Goal: Information Seeking & Learning: Learn about a topic

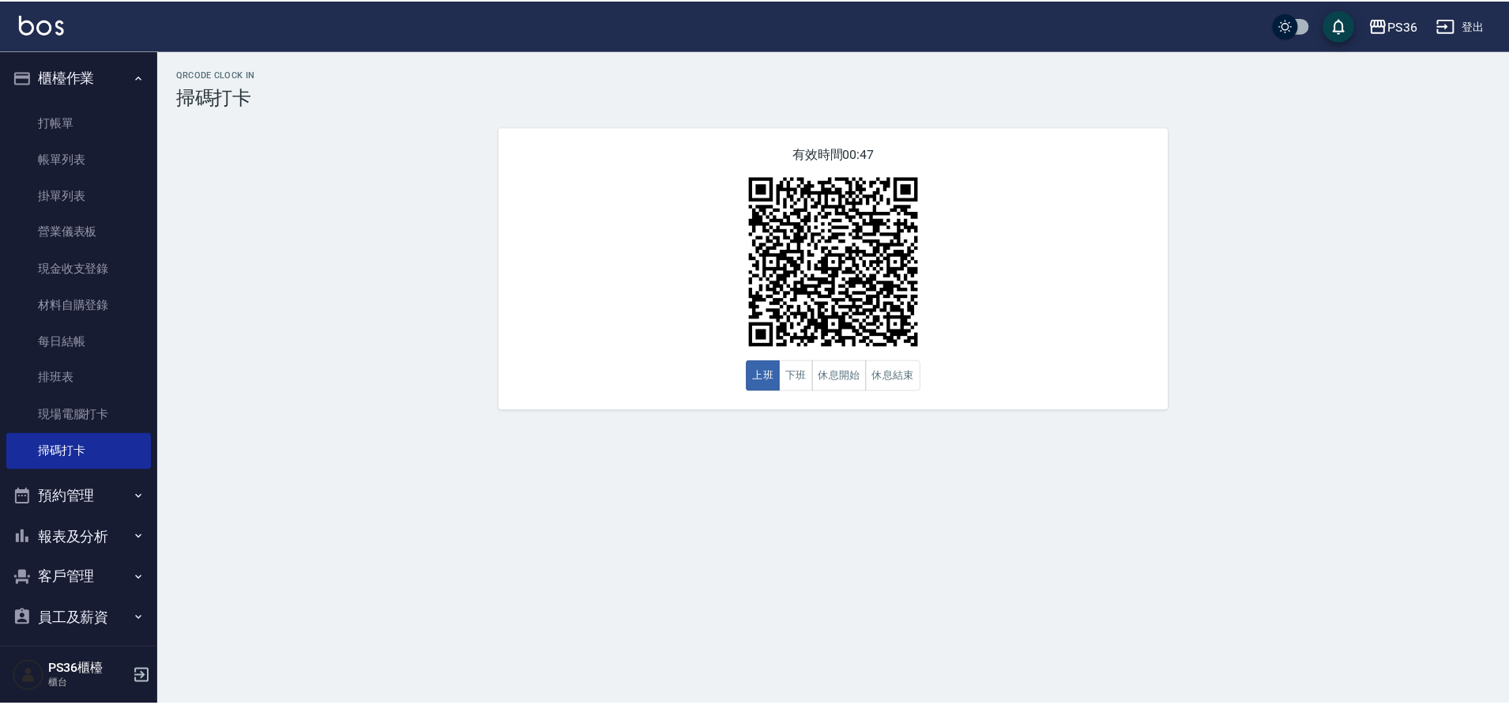
scroll to position [92, 0]
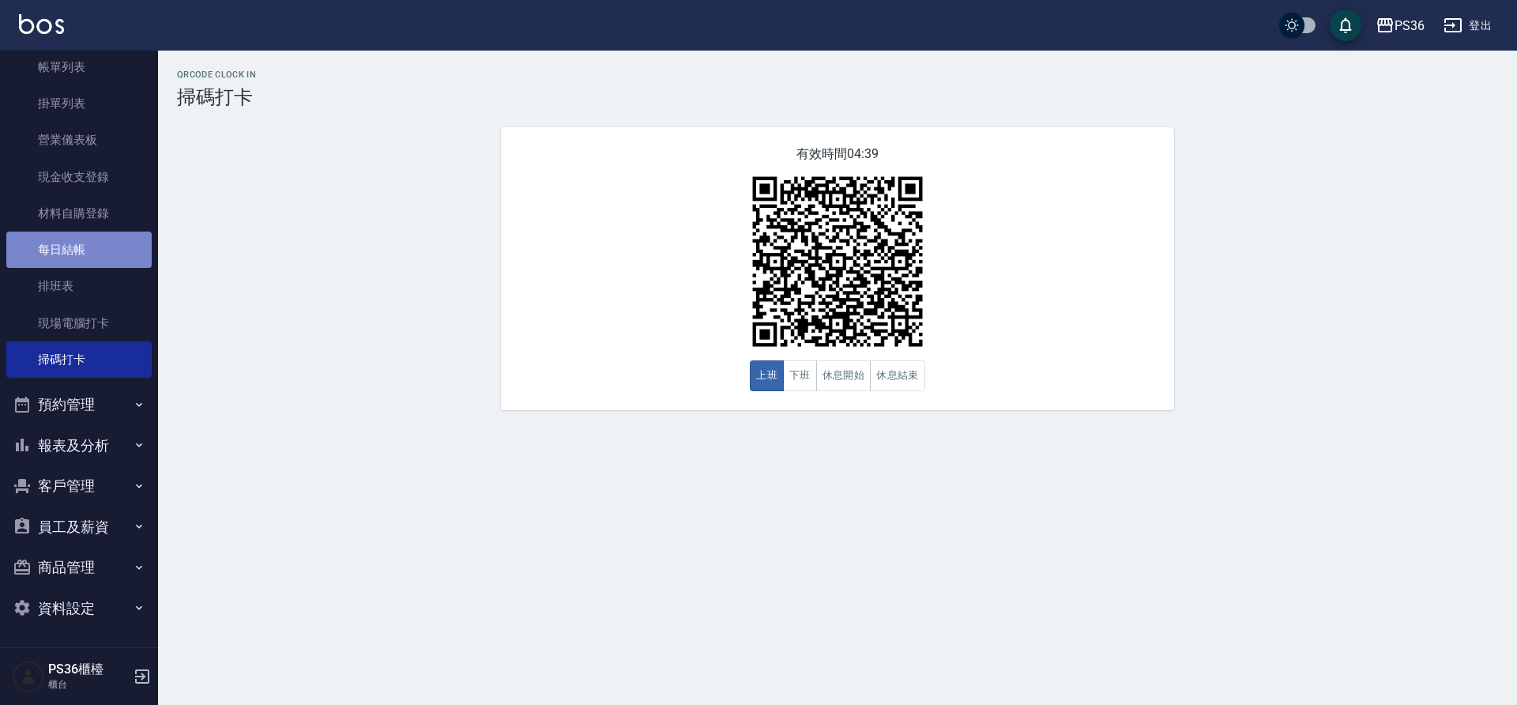
click at [95, 263] on link "每日結帳" at bounding box center [78, 249] width 145 height 36
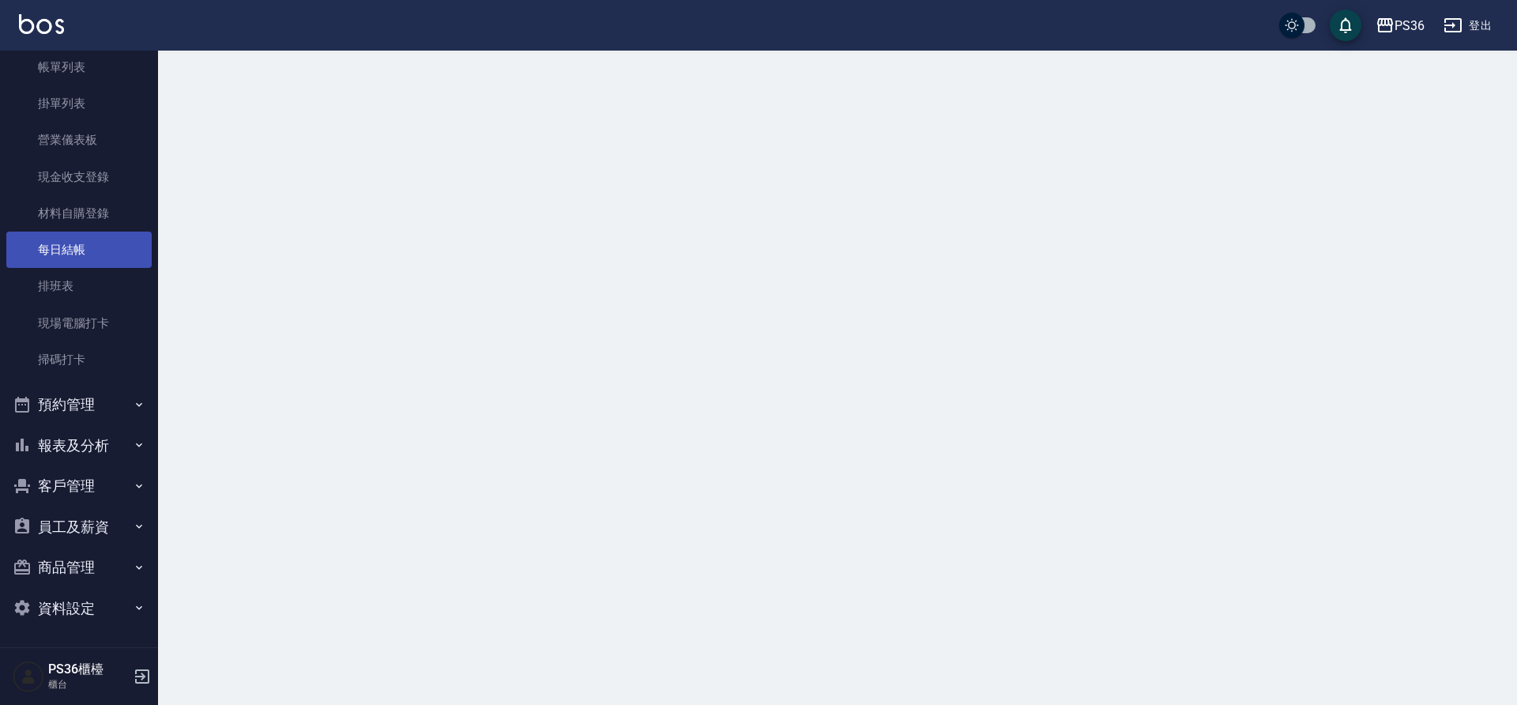
click at [95, 263] on link "每日結帳" at bounding box center [78, 249] width 145 height 36
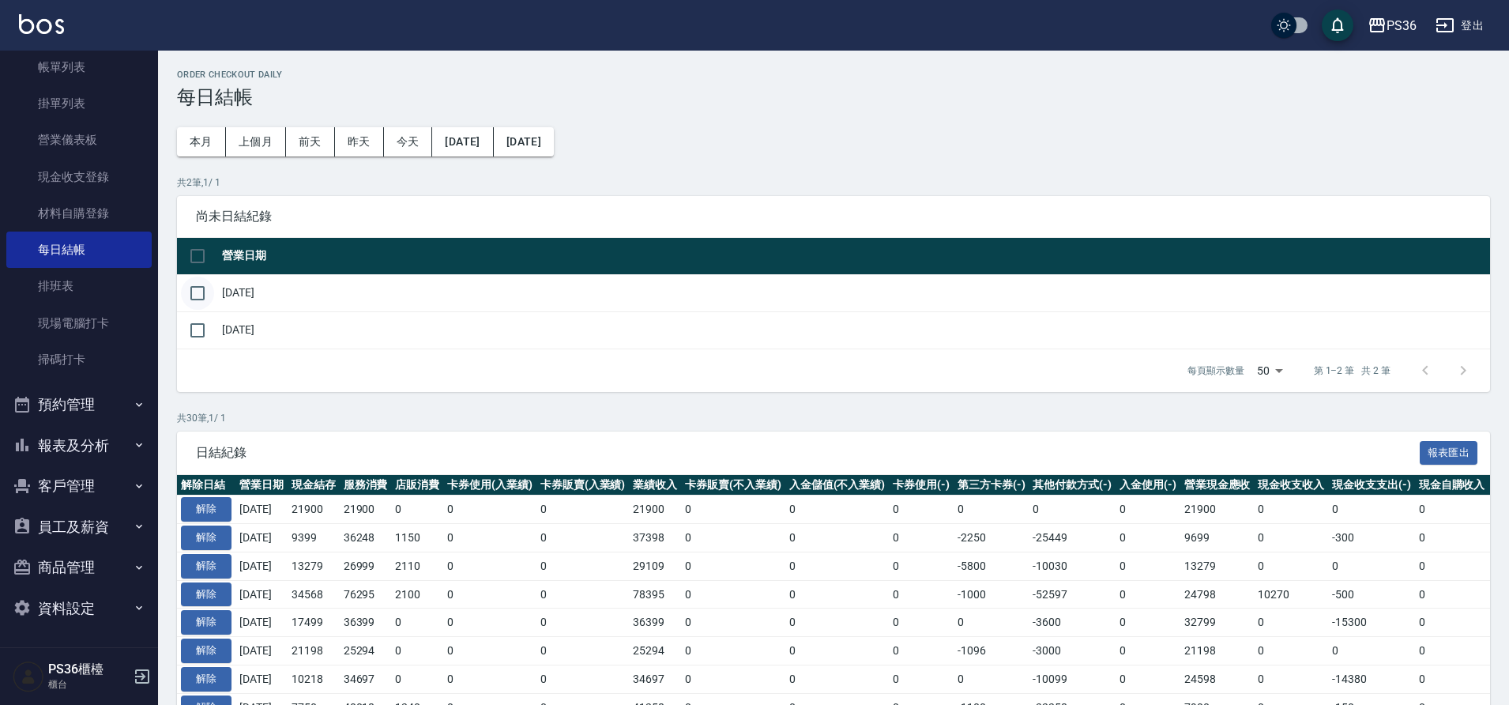
click at [191, 303] on input "checkbox" at bounding box center [197, 292] width 33 height 33
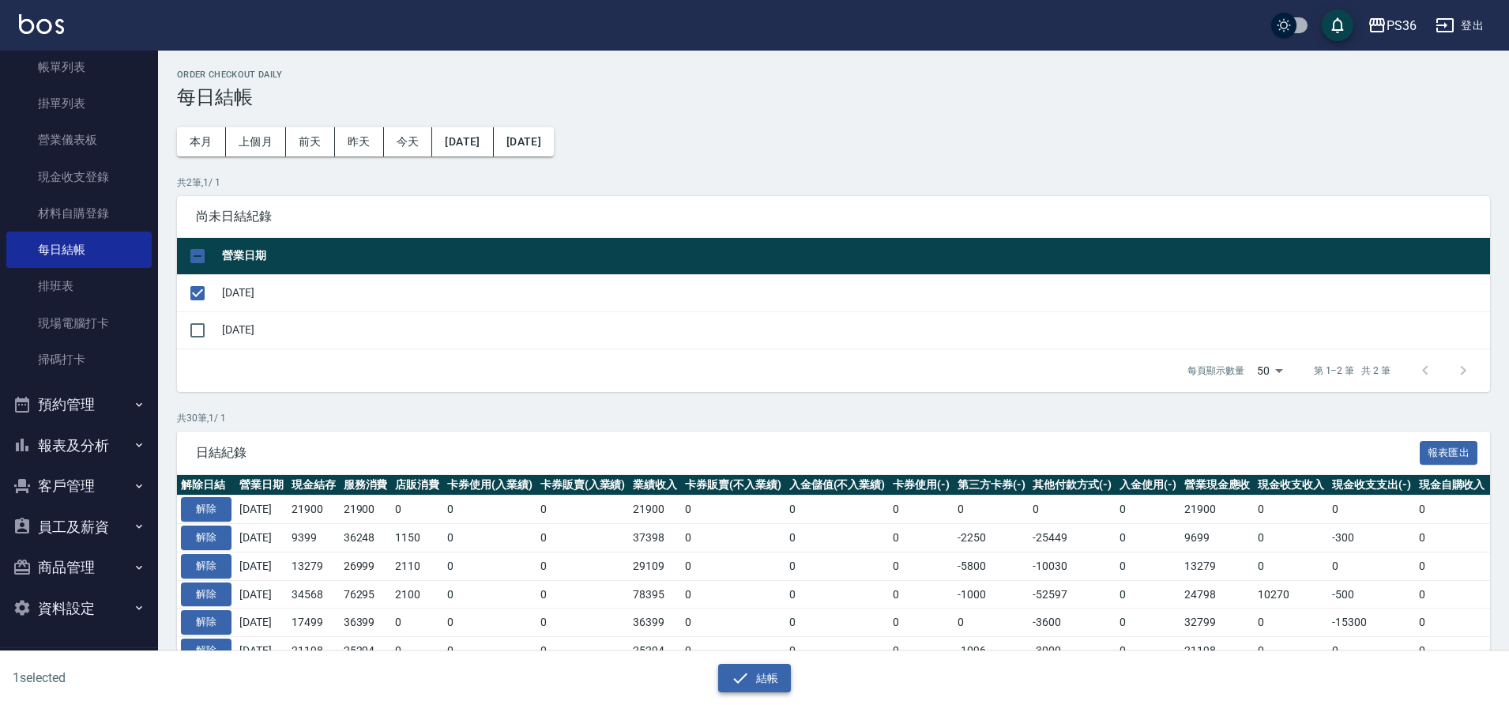
click at [740, 679] on icon "button" at bounding box center [740, 677] width 14 height 10
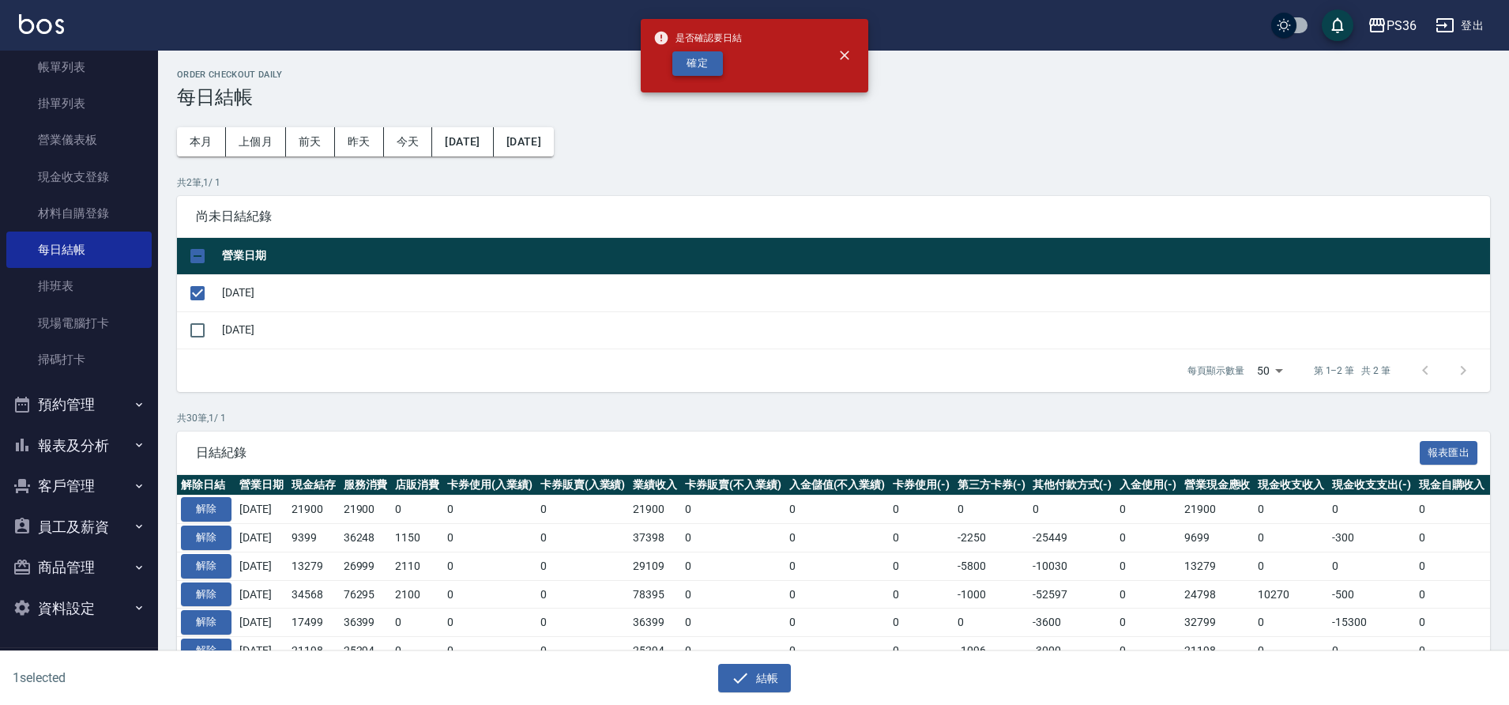
click at [682, 70] on button "確定" at bounding box center [697, 63] width 51 height 24
checkbox input "false"
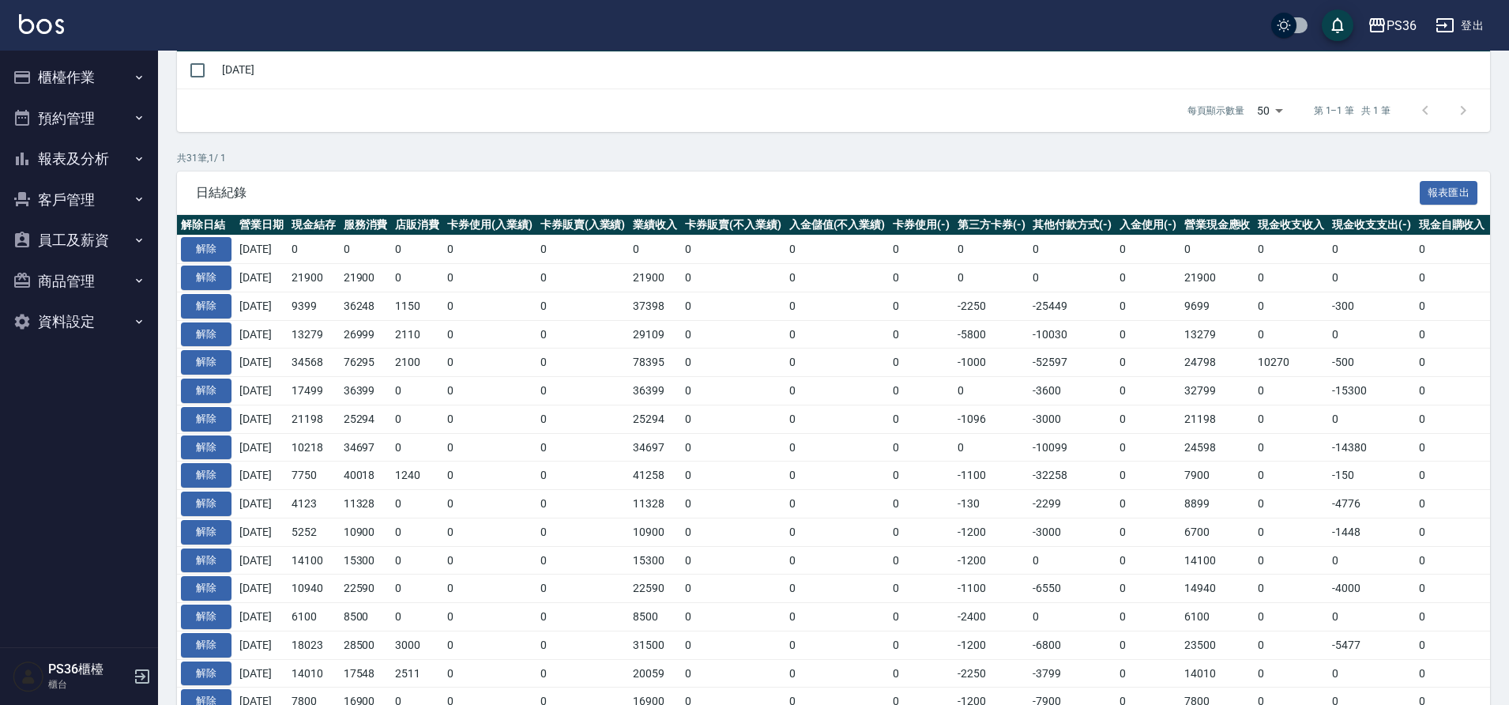
scroll to position [237, 0]
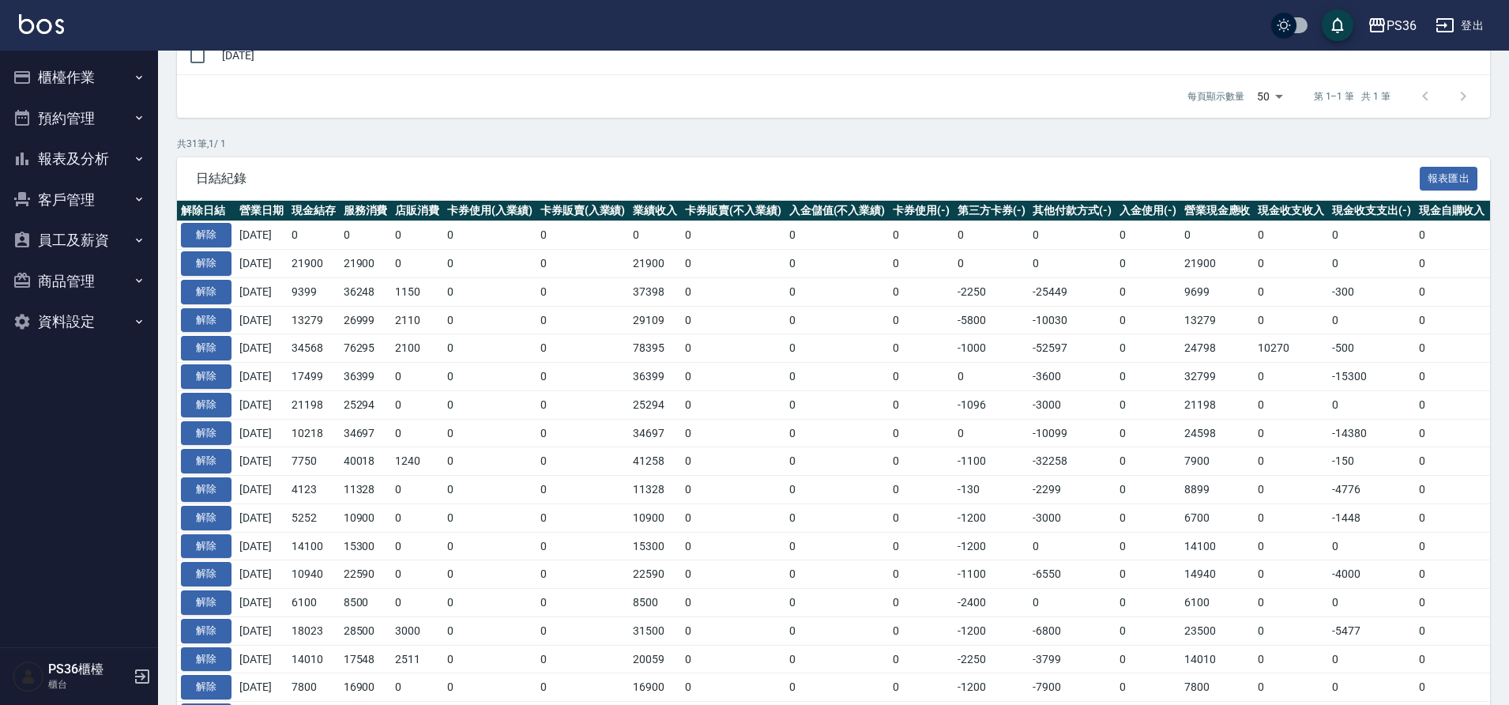
click at [96, 155] on button "報表及分析" at bounding box center [78, 158] width 145 height 41
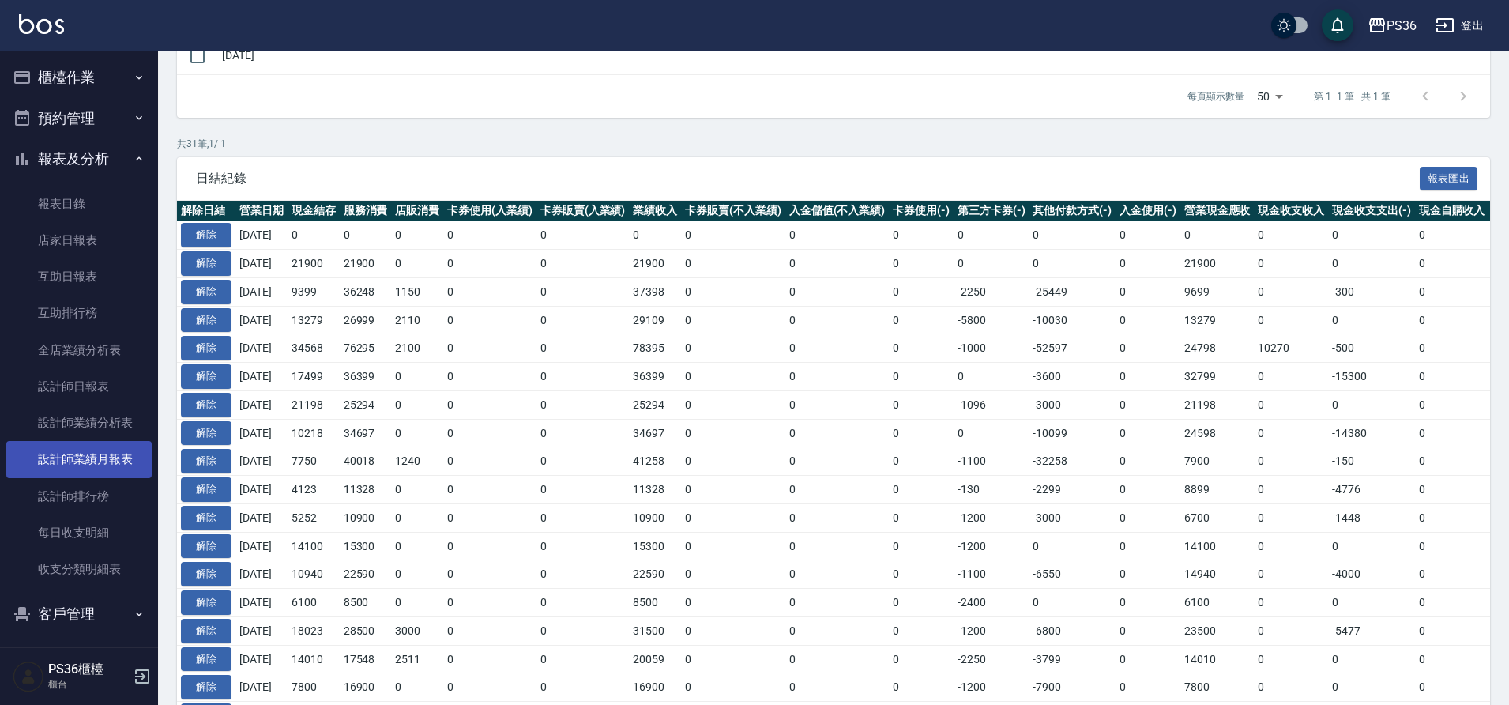
click at [81, 456] on link "設計師業績月報表" at bounding box center [78, 459] width 145 height 36
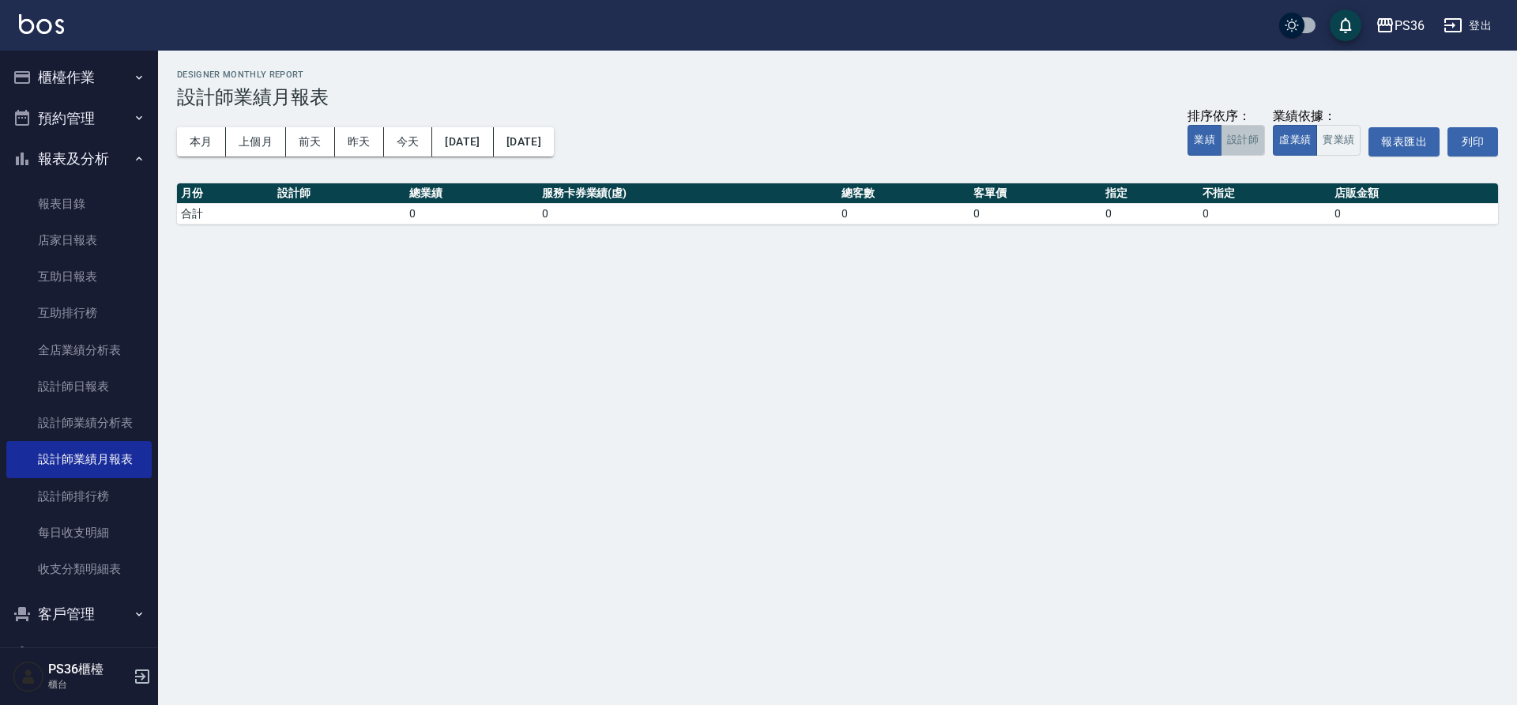
click at [1235, 137] on button "設計師" at bounding box center [1242, 140] width 44 height 31
click at [1337, 138] on button "實業績" at bounding box center [1338, 140] width 44 height 31
click at [190, 137] on button "本月" at bounding box center [201, 141] width 49 height 29
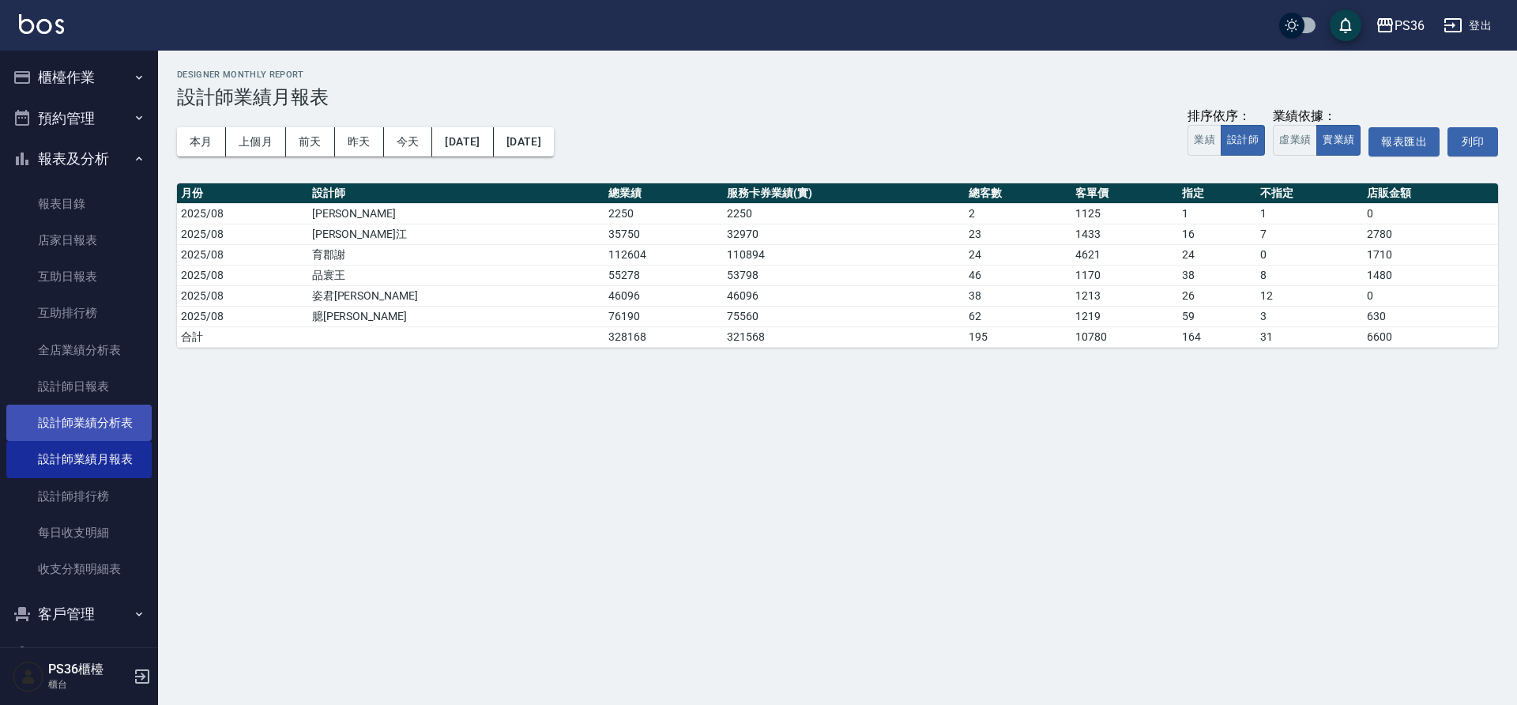
click at [103, 406] on link "設計師業績分析表" at bounding box center [78, 422] width 145 height 36
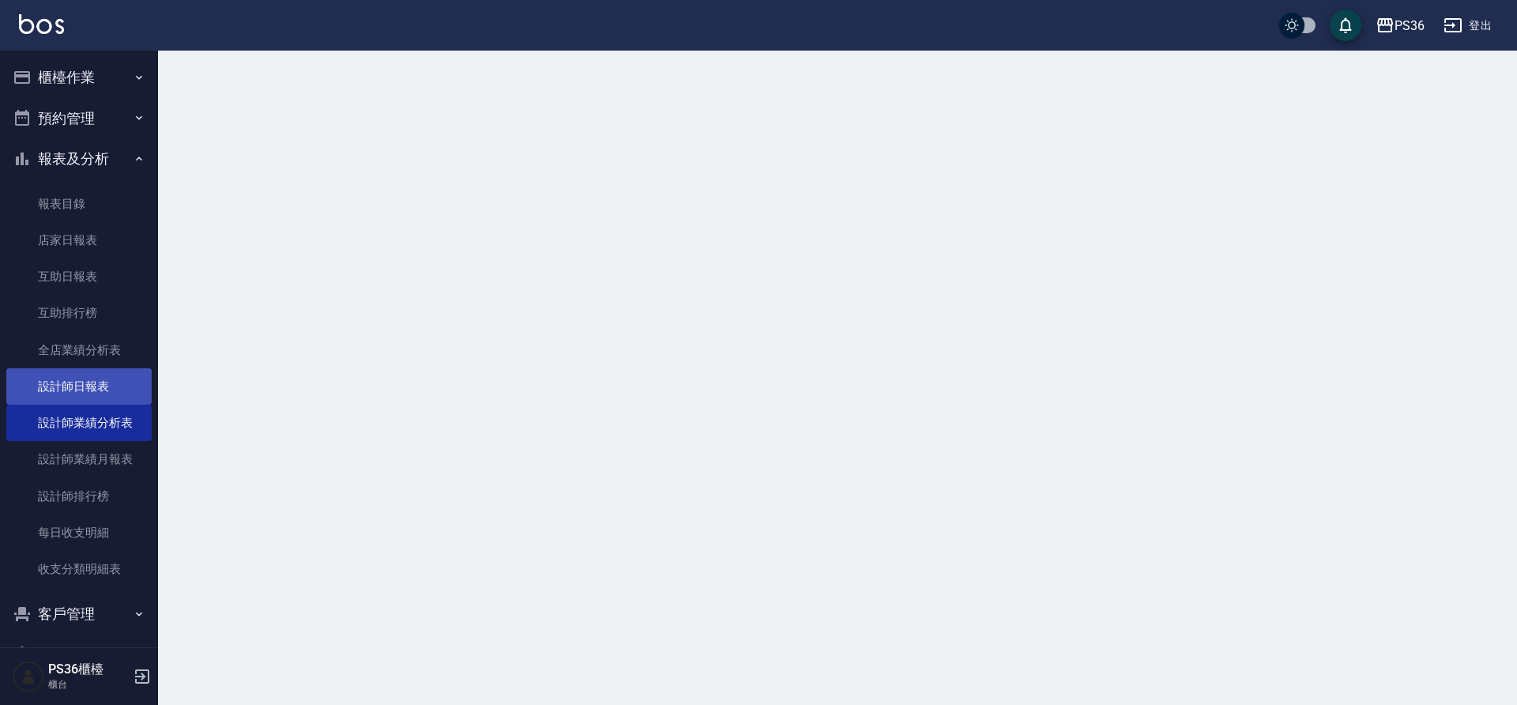
click at [110, 390] on link "設計師日報表" at bounding box center [78, 386] width 145 height 36
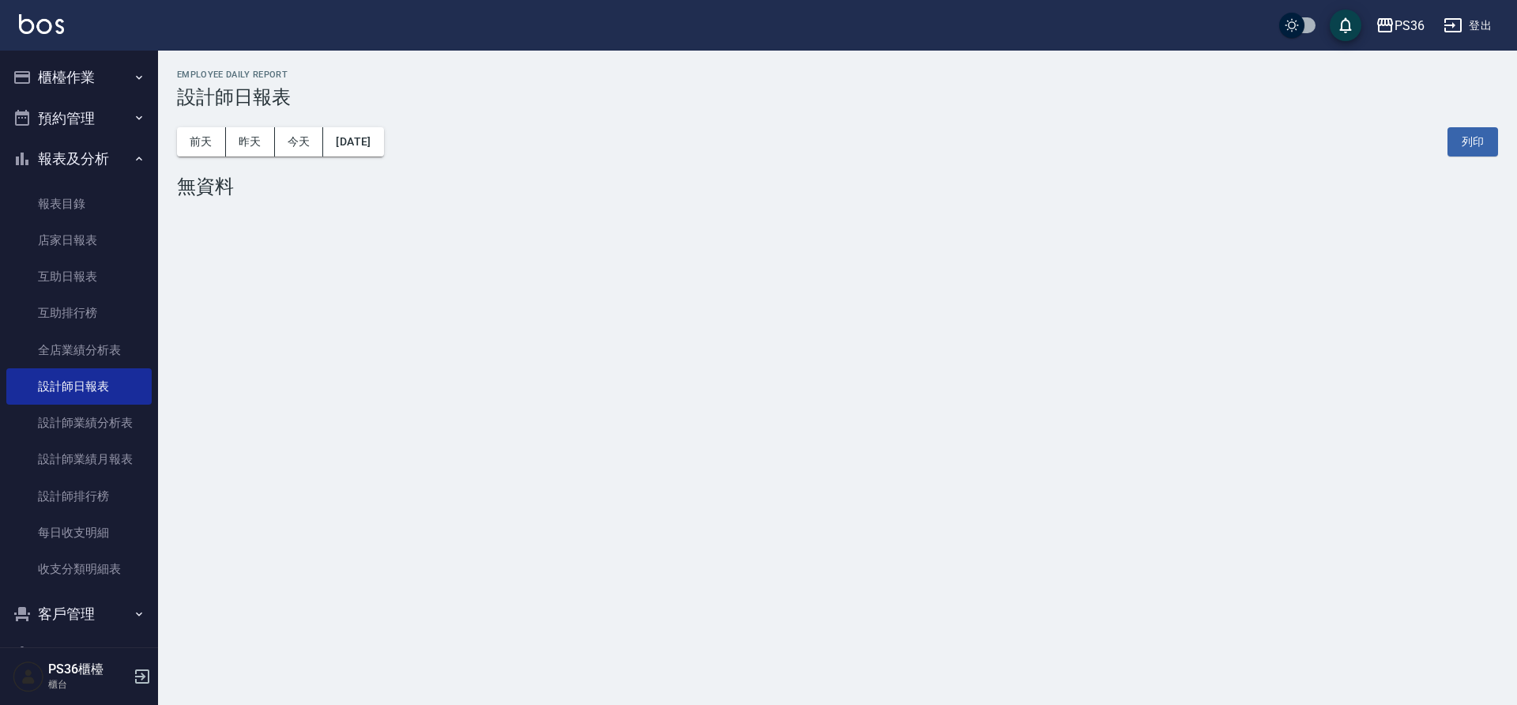
click at [415, 127] on div "前天 昨天 今天 2025/08/14 列印" at bounding box center [837, 141] width 1321 height 67
click at [383, 140] on button "[DATE]" at bounding box center [353, 141] width 60 height 29
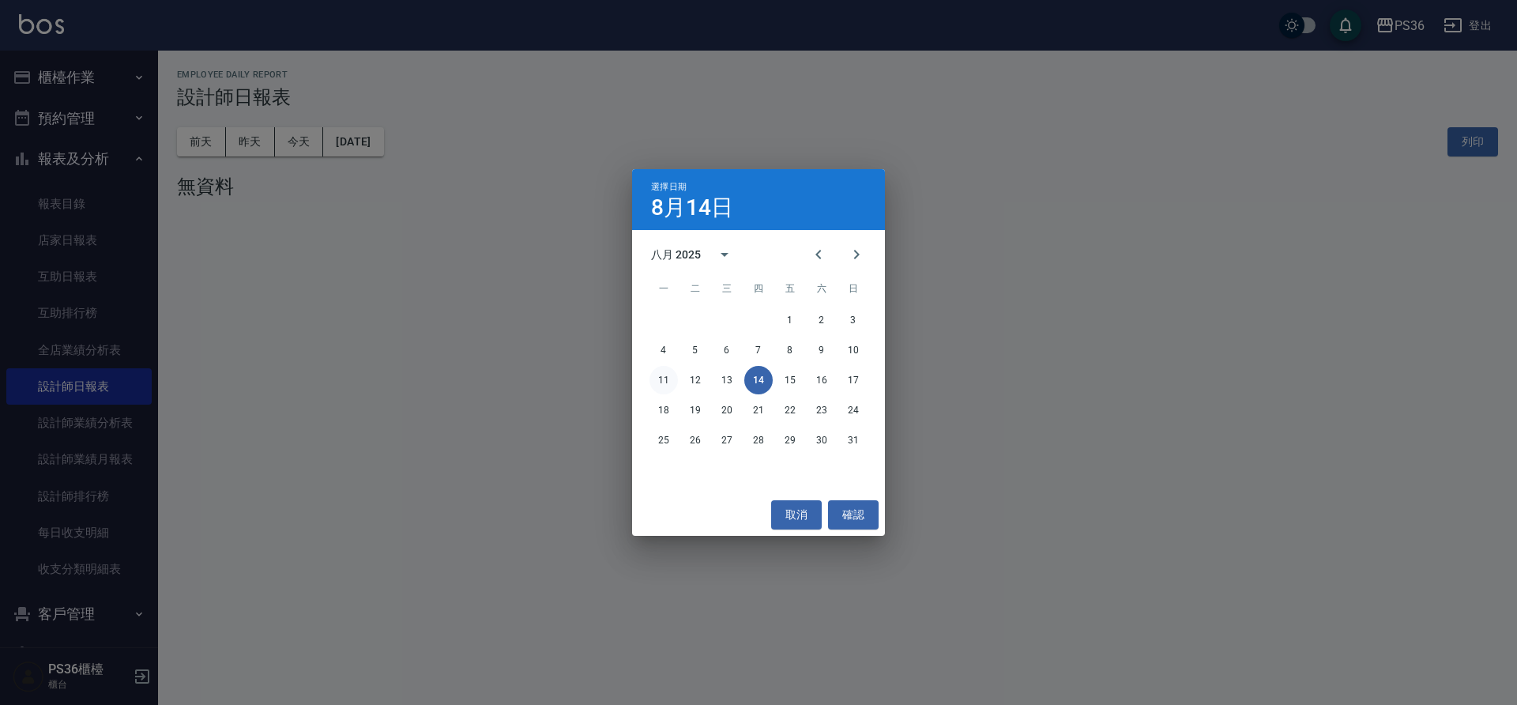
click at [671, 382] on button "11" at bounding box center [663, 380] width 28 height 28
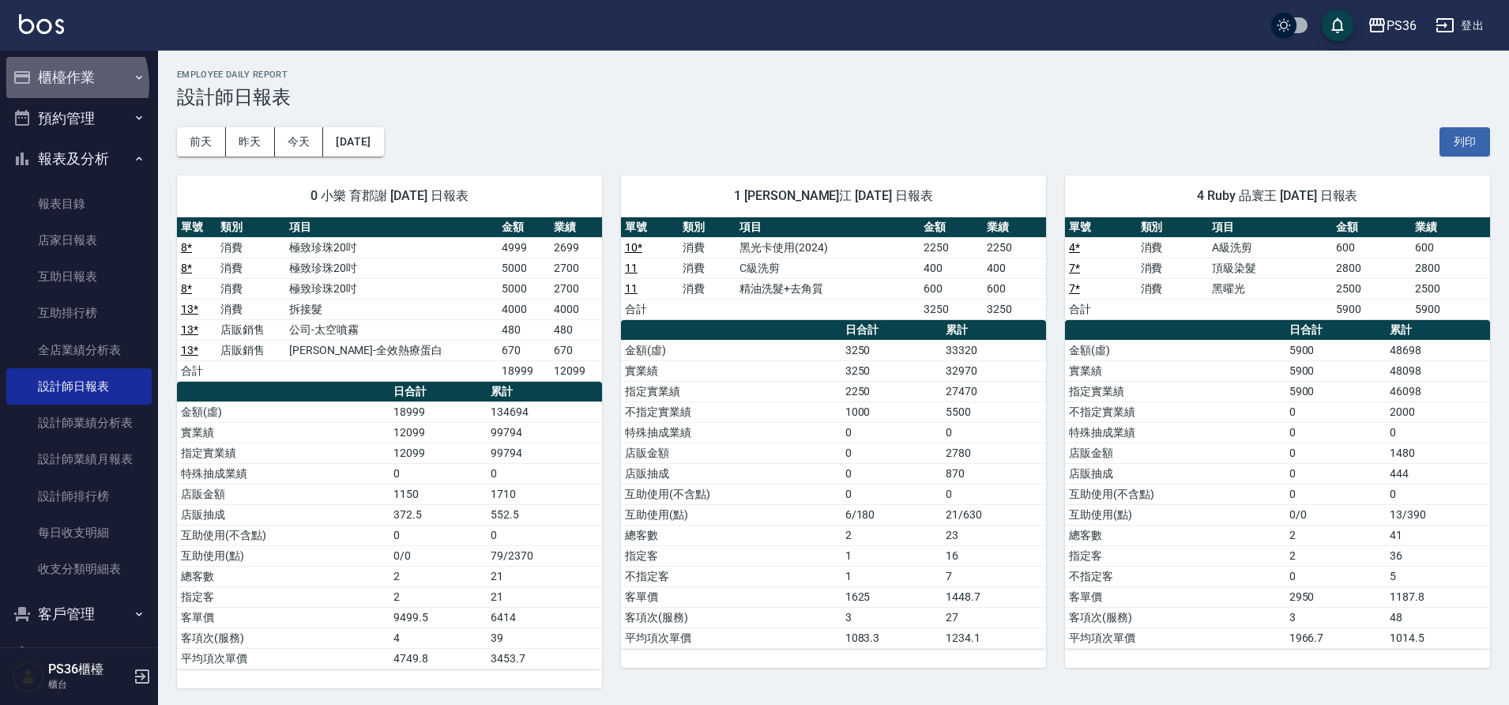
click at [56, 85] on button "櫃檯作業" at bounding box center [78, 77] width 145 height 41
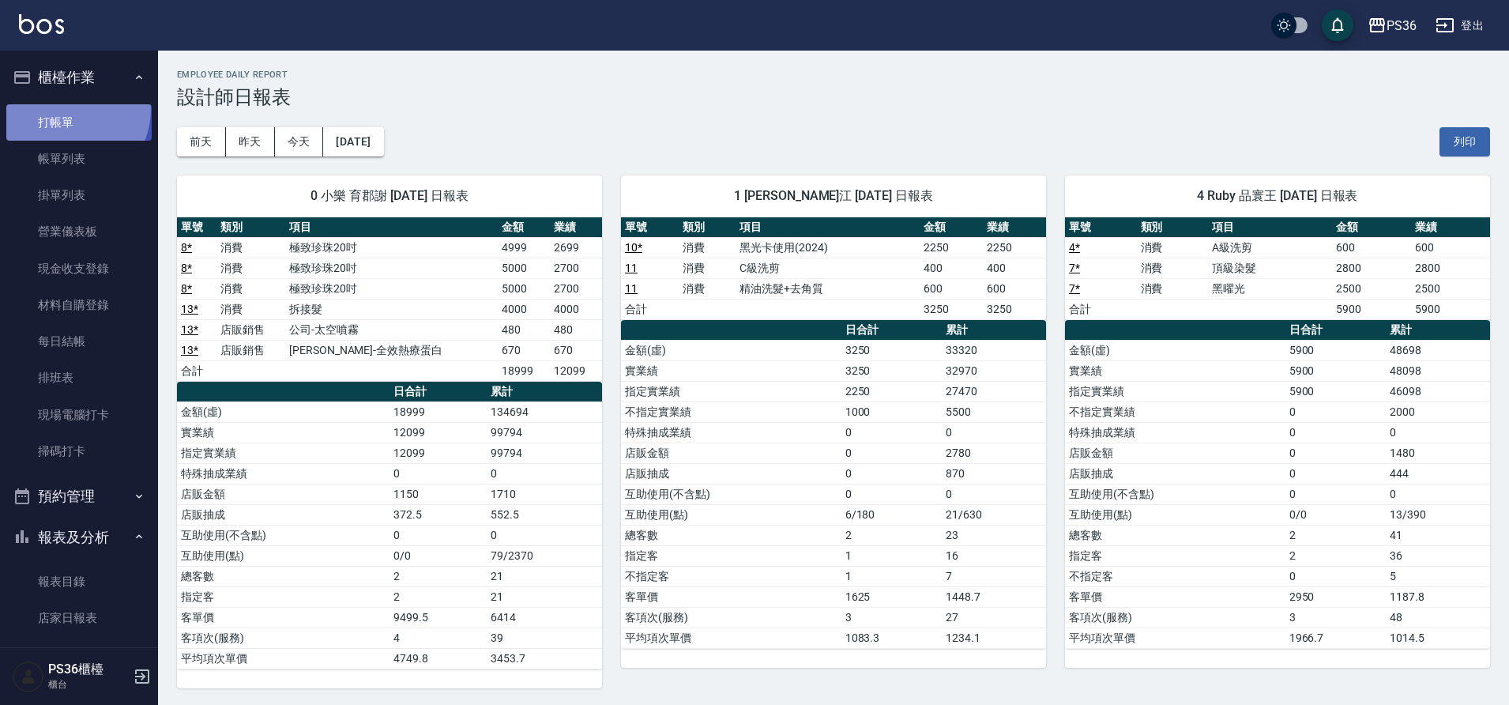
click at [66, 109] on link "打帳單" at bounding box center [78, 122] width 145 height 36
